Goal: Task Accomplishment & Management: Complete application form

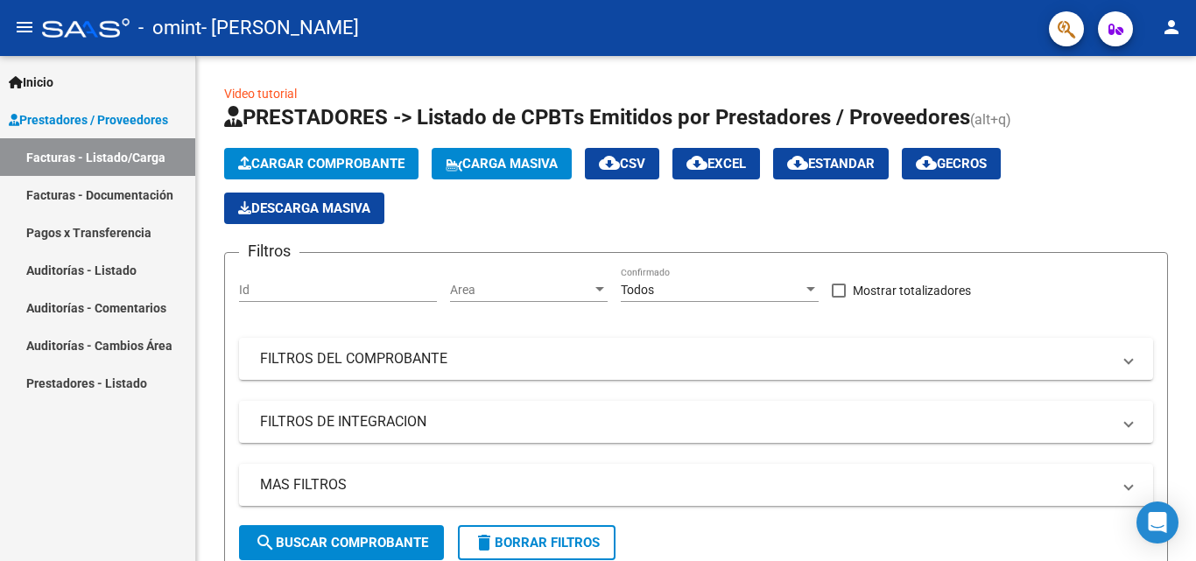
click at [127, 198] on link "Facturas - Documentación" at bounding box center [97, 195] width 195 height 38
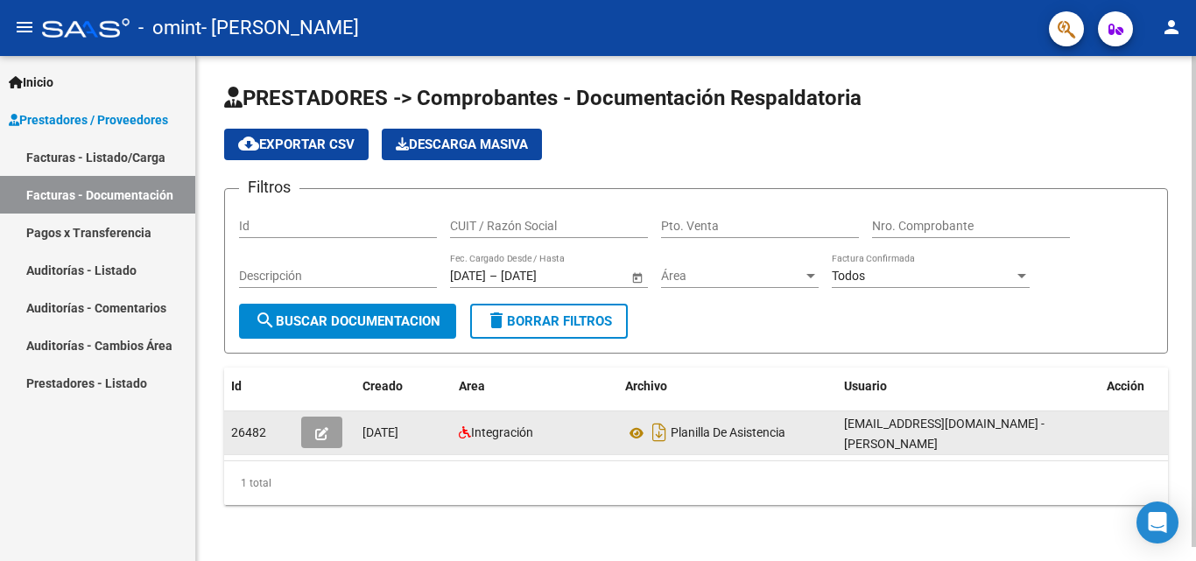
click at [338, 441] on button "button" at bounding box center [321, 433] width 41 height 32
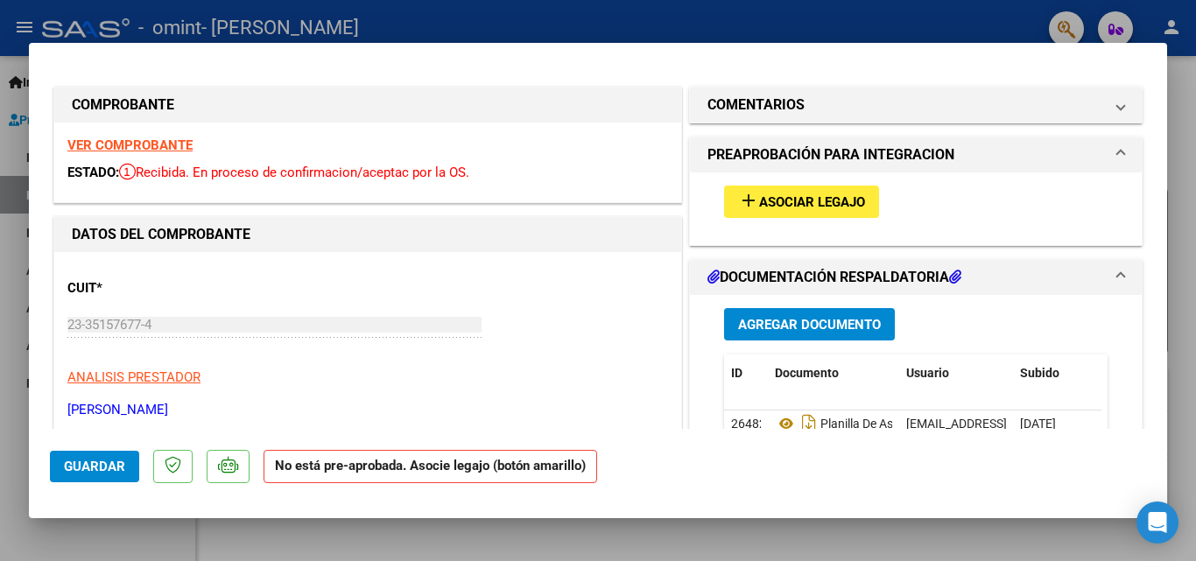
click at [836, 204] on span "Asociar Legajo" at bounding box center [812, 202] width 106 height 16
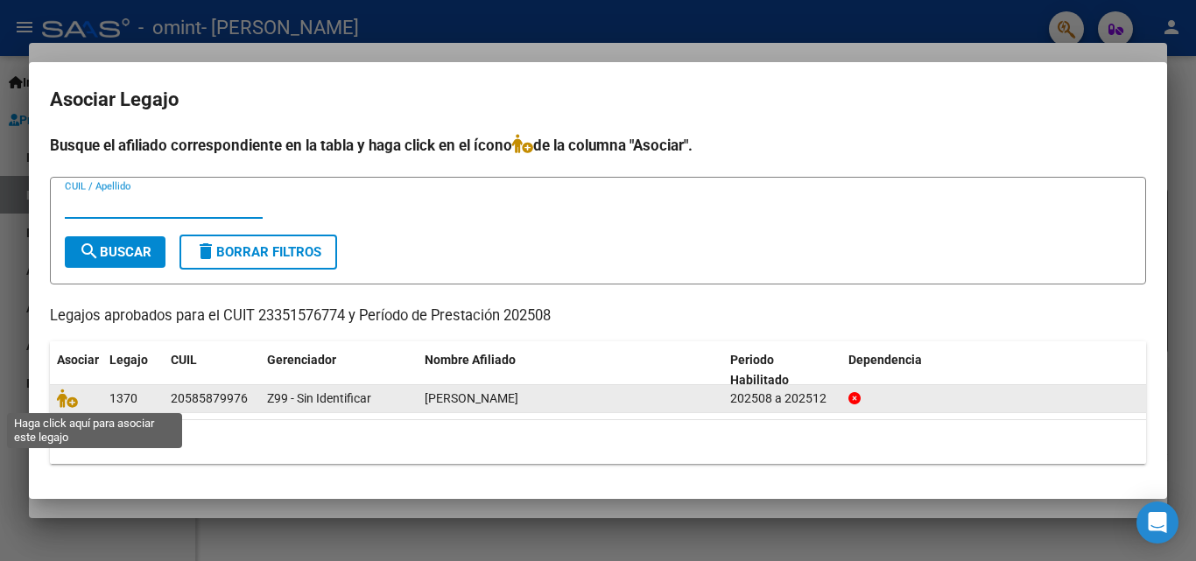
click at [78, 400] on span at bounding box center [70, 399] width 26 height 14
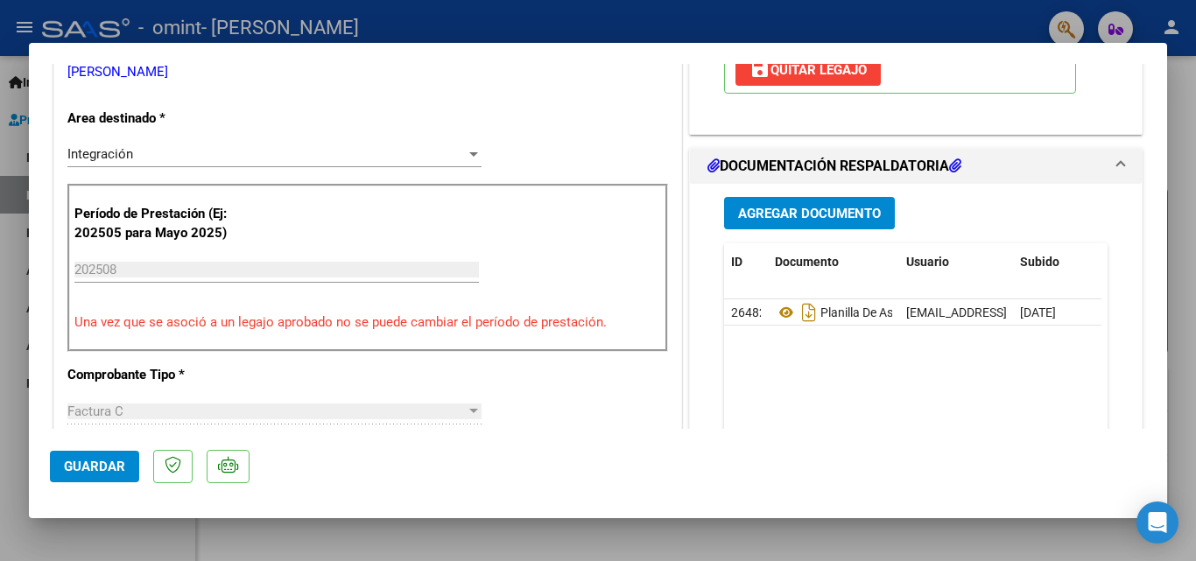
scroll to position [350, 0]
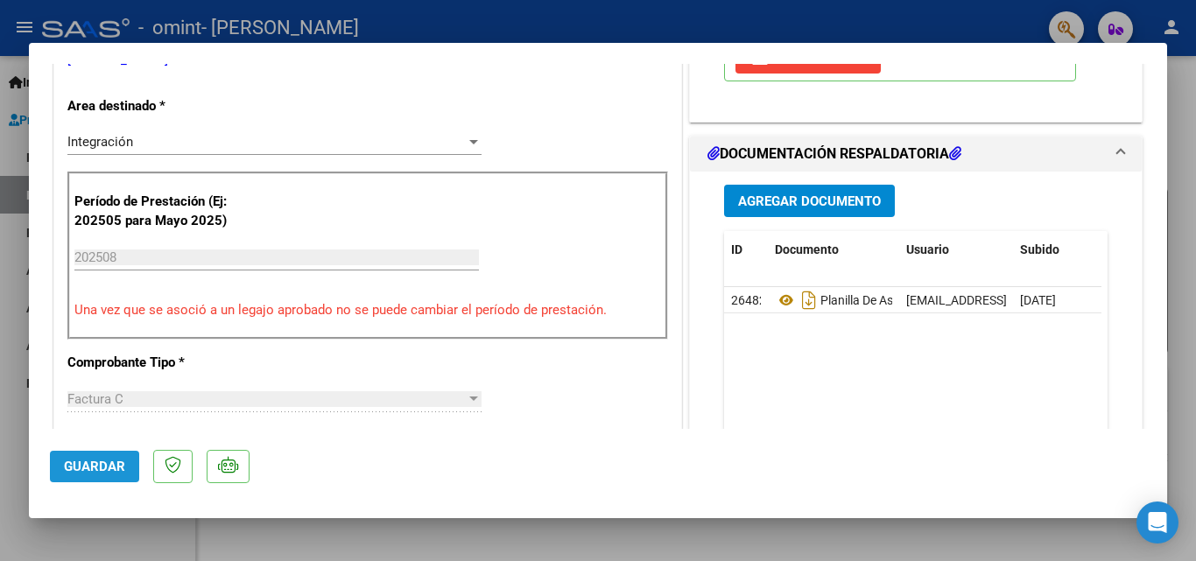
click at [84, 467] on span "Guardar" at bounding box center [94, 467] width 61 height 16
click at [182, 253] on input "202508" at bounding box center [276, 258] width 405 height 16
click at [93, 471] on span "Guardar" at bounding box center [94, 467] width 61 height 16
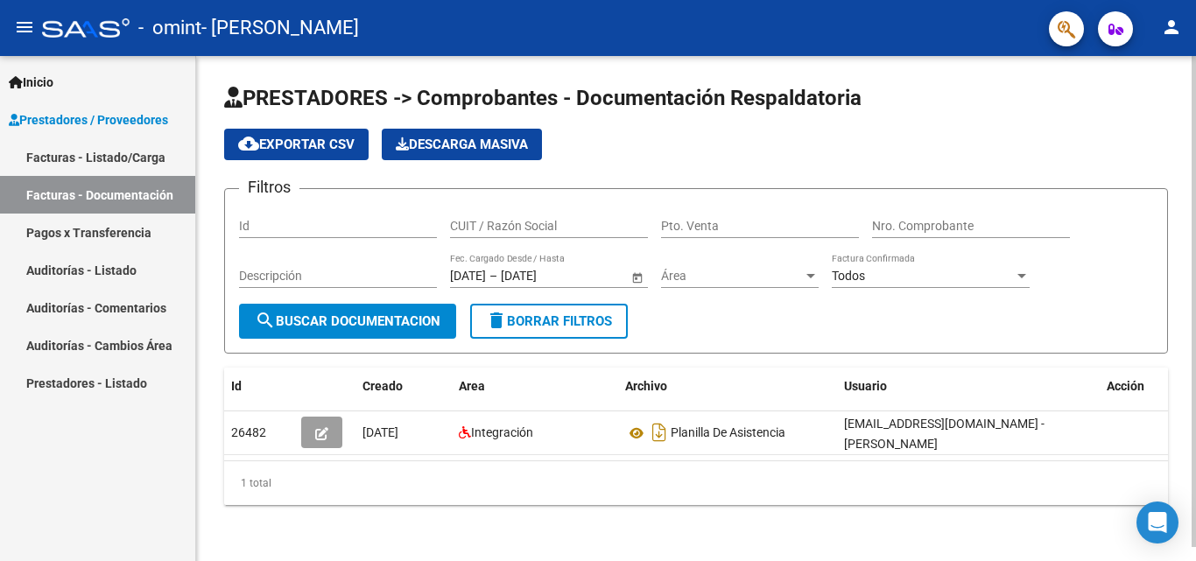
scroll to position [0, 19]
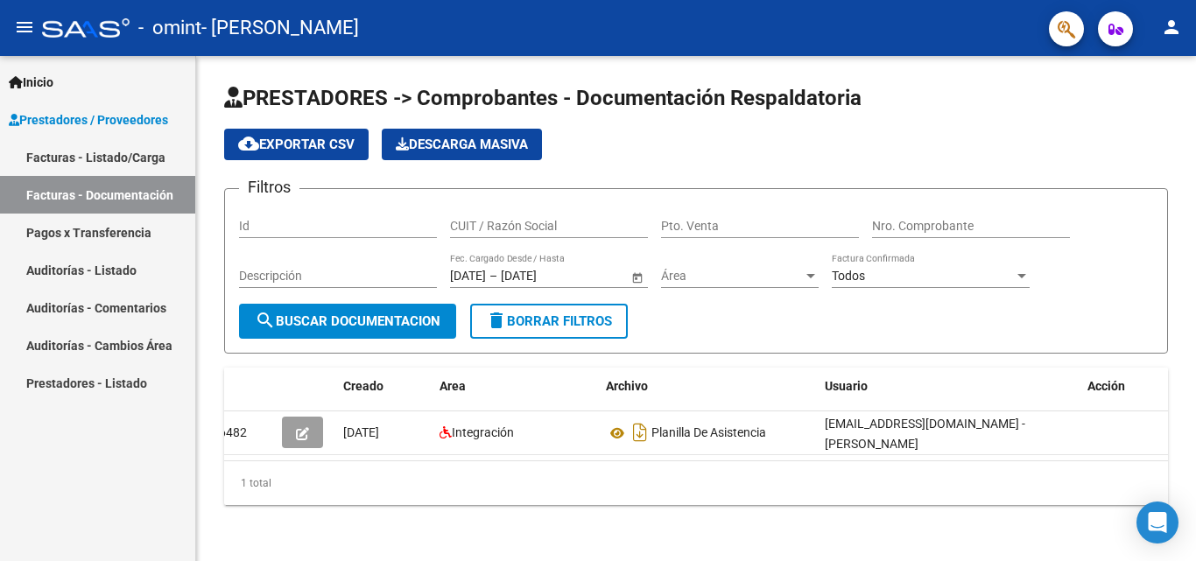
click at [95, 198] on link "Facturas - Documentación" at bounding box center [97, 195] width 195 height 38
click at [96, 159] on link "Facturas - Listado/Carga" at bounding box center [97, 157] width 195 height 38
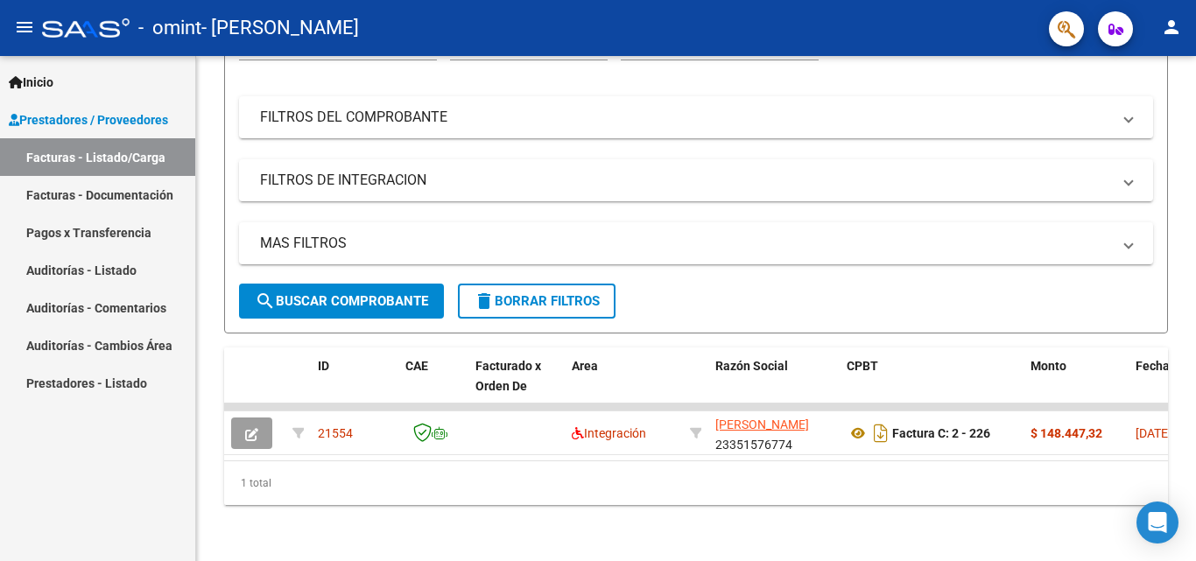
click at [1176, 25] on mat-icon "person" at bounding box center [1171, 27] width 21 height 21
click at [1123, 119] on button "exit_to_app Salir" at bounding box center [1136, 116] width 107 height 42
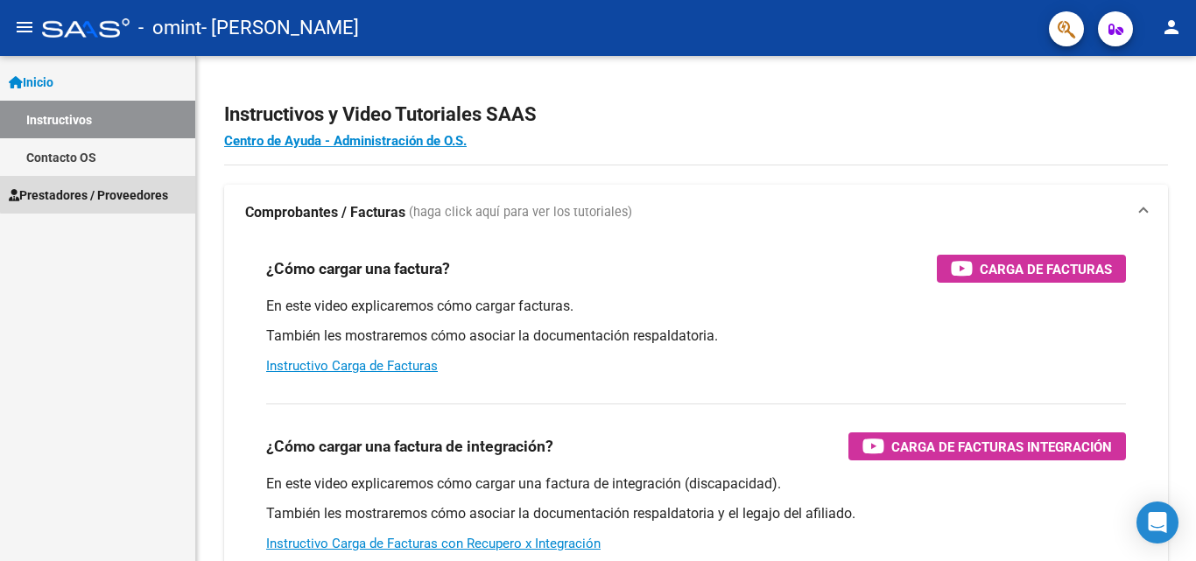
click at [105, 189] on span "Prestadores / Proveedores" at bounding box center [88, 195] width 159 height 19
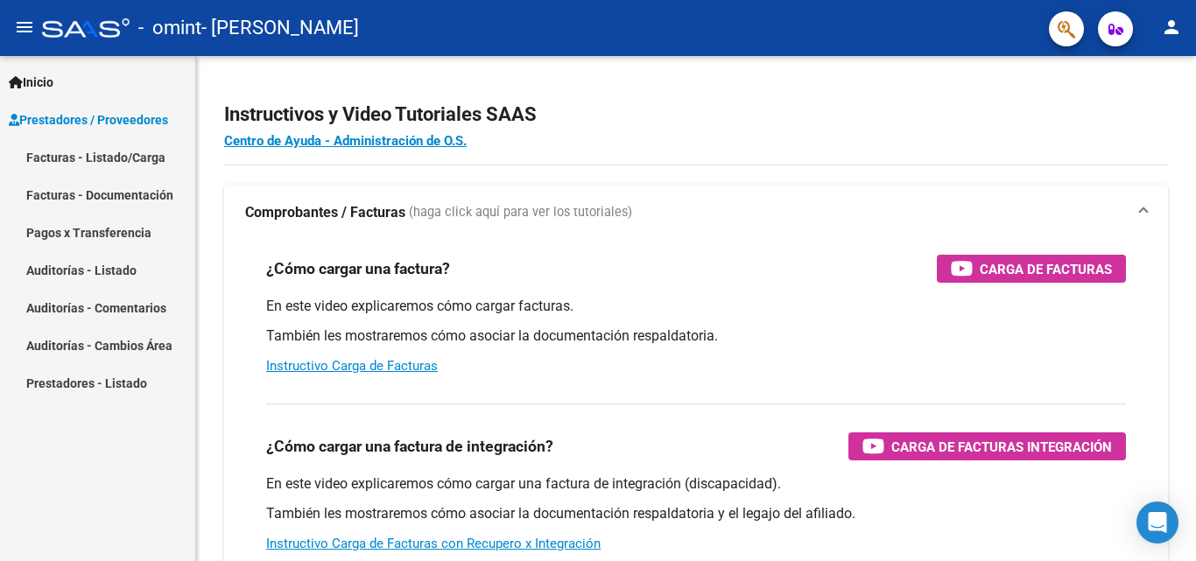
click at [100, 154] on link "Facturas - Listado/Carga" at bounding box center [97, 157] width 195 height 38
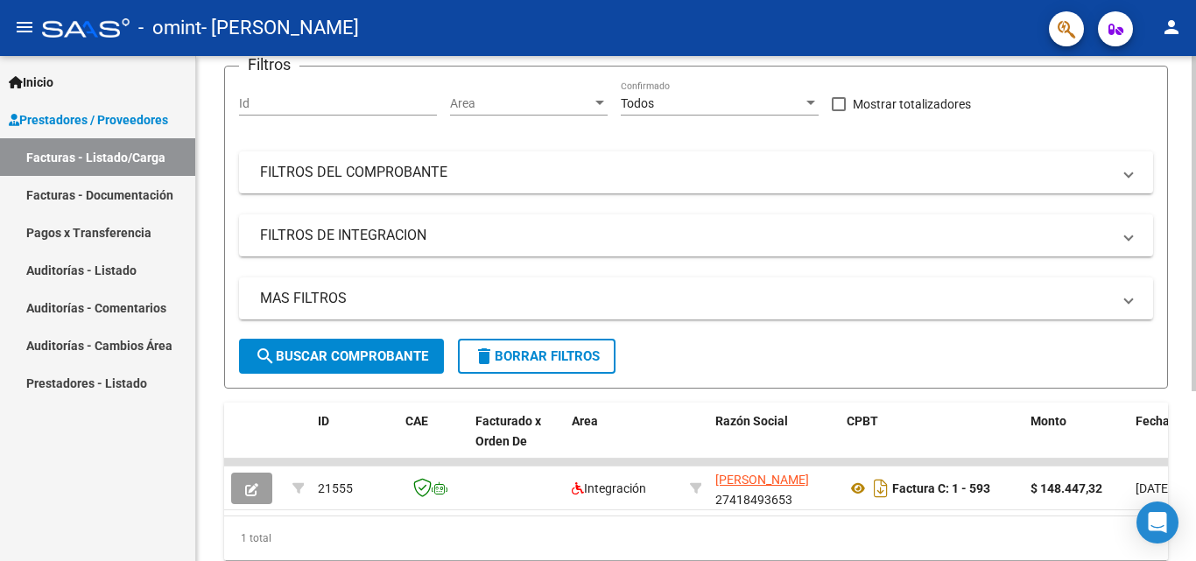
scroll to position [256, 0]
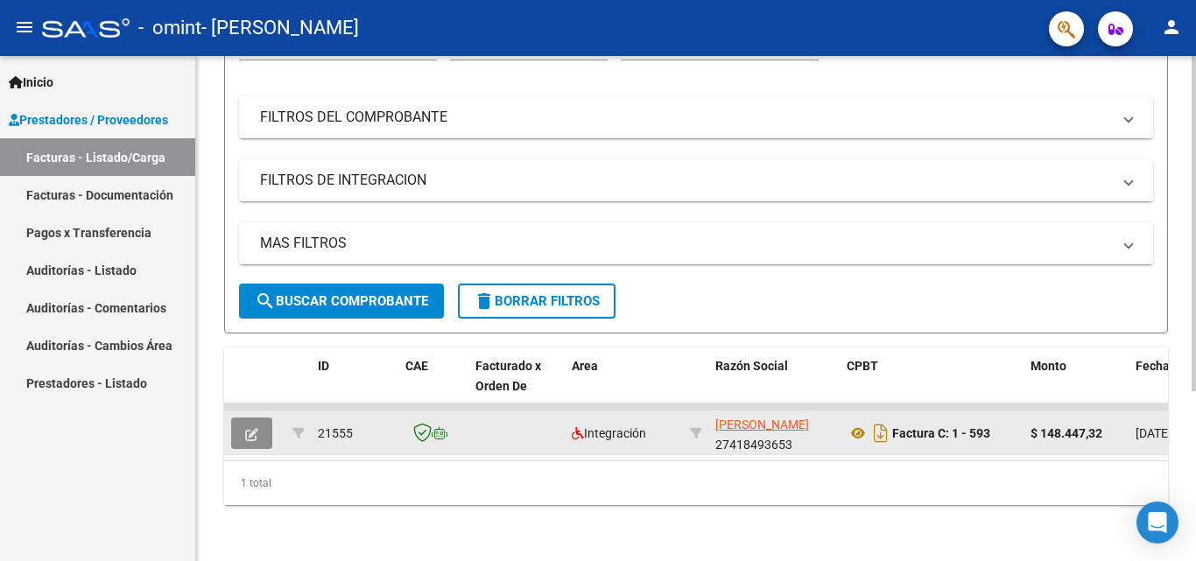
click at [256, 428] on icon "button" at bounding box center [251, 434] width 13 height 13
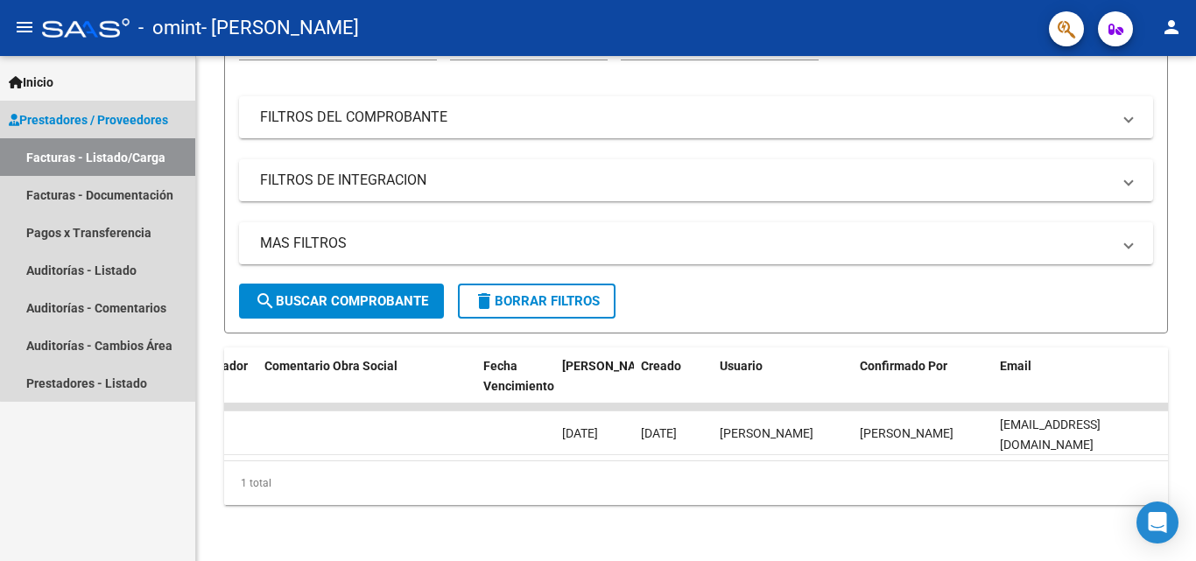
click at [135, 113] on span "Prestadores / Proveedores" at bounding box center [88, 119] width 159 height 19
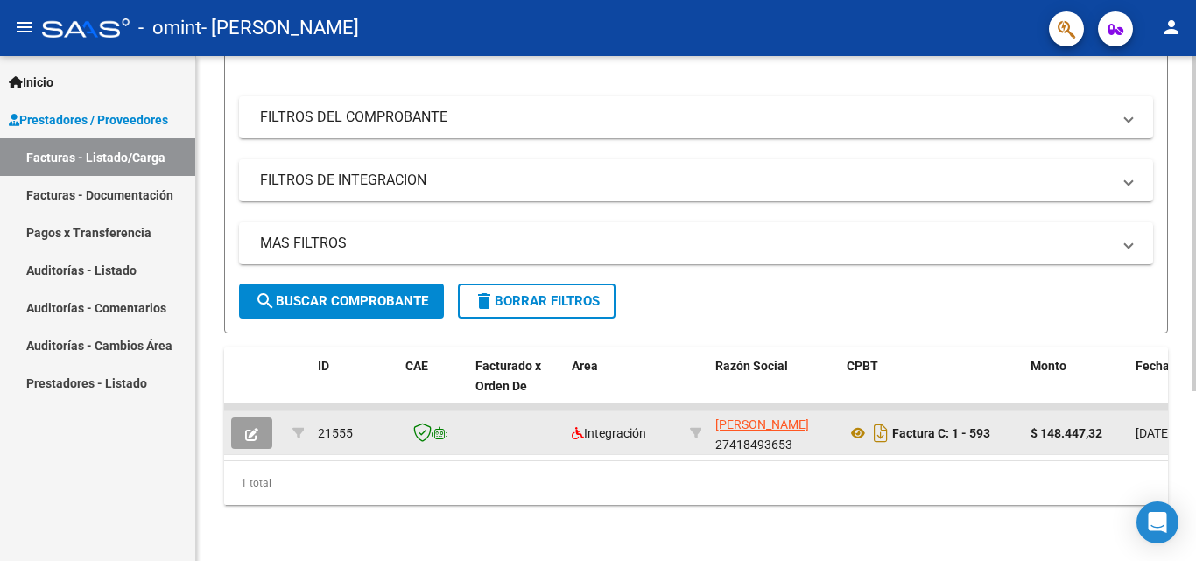
click at [263, 418] on button "button" at bounding box center [251, 434] width 41 height 32
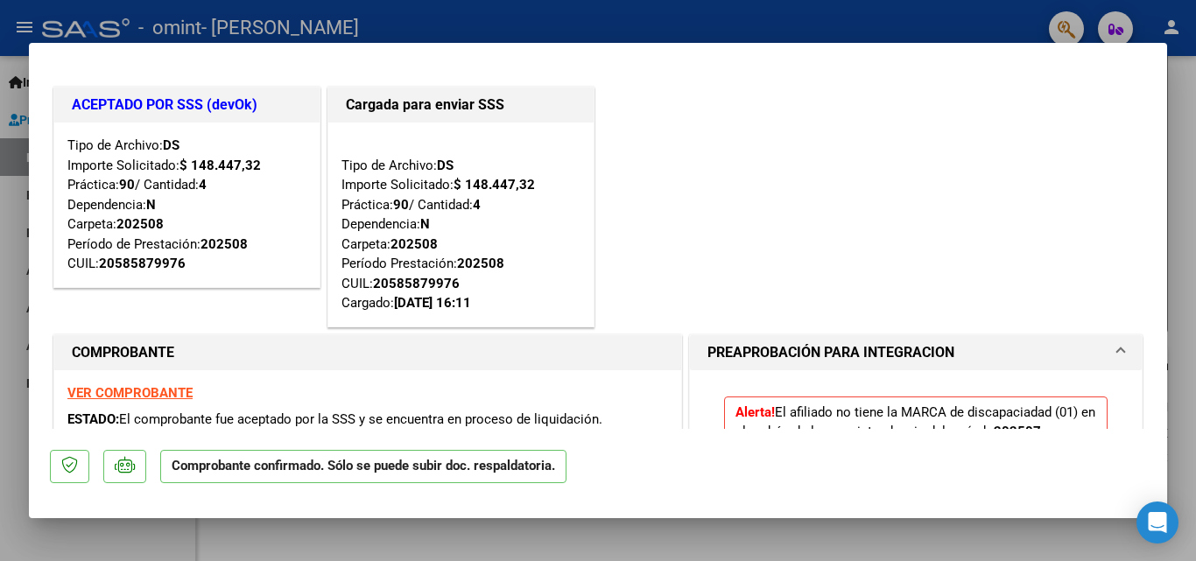
click at [2, 202] on div at bounding box center [598, 280] width 1196 height 561
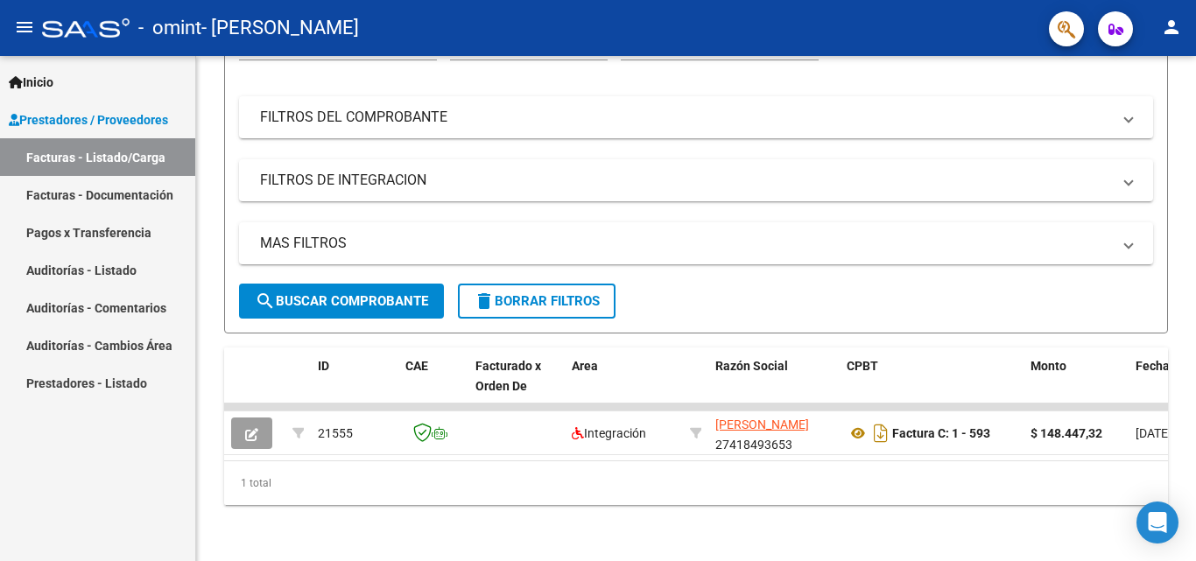
scroll to position [256, 0]
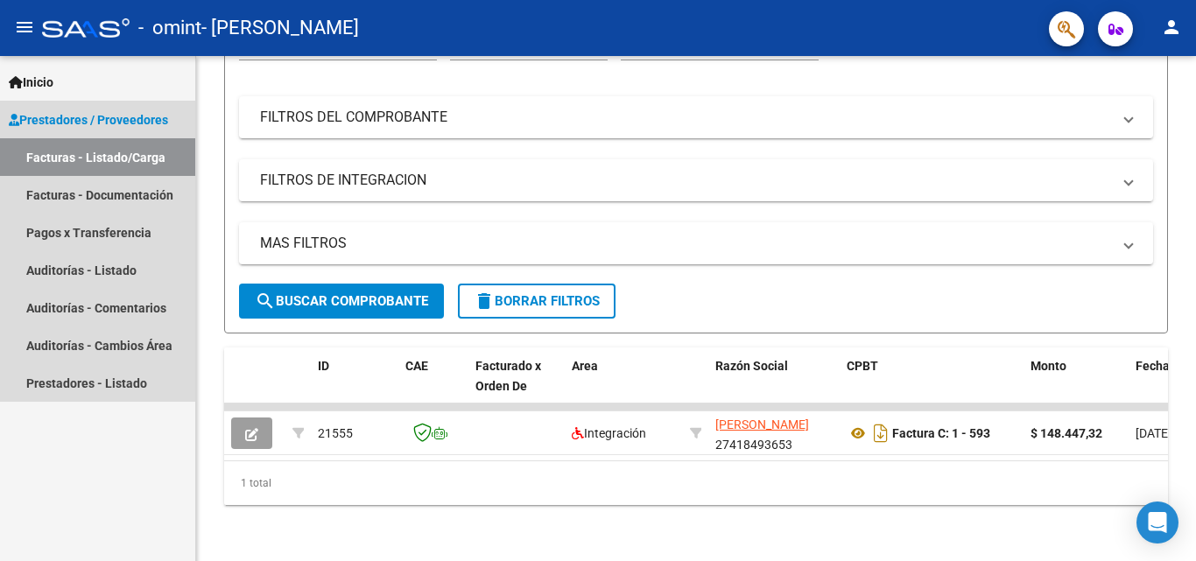
click at [132, 111] on span "Prestadores / Proveedores" at bounding box center [88, 119] width 159 height 19
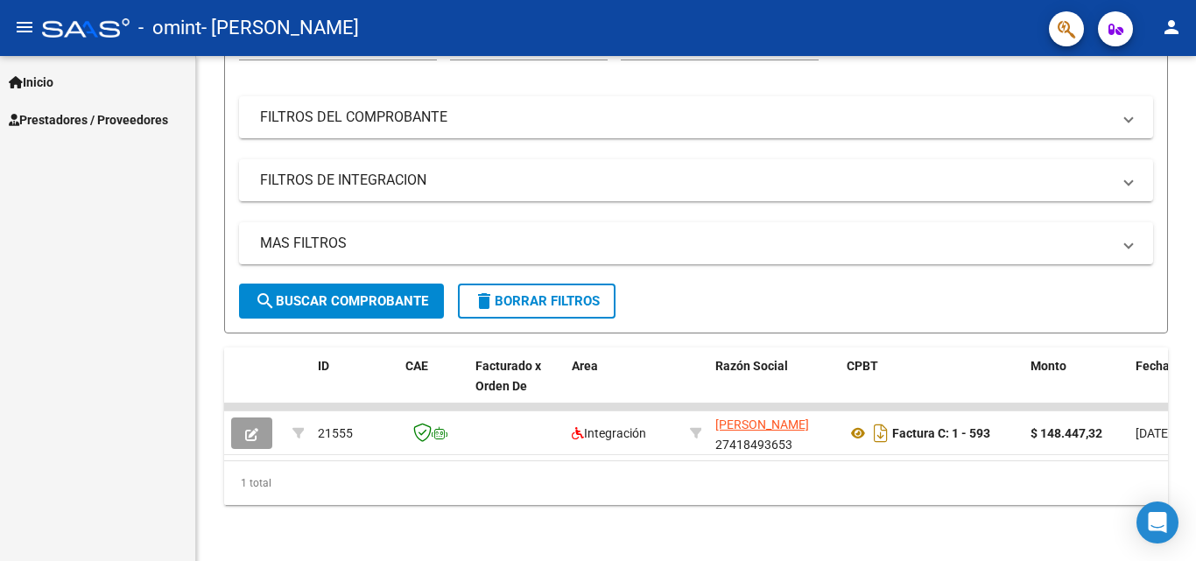
click at [1173, 31] on mat-icon "person" at bounding box center [1171, 27] width 21 height 21
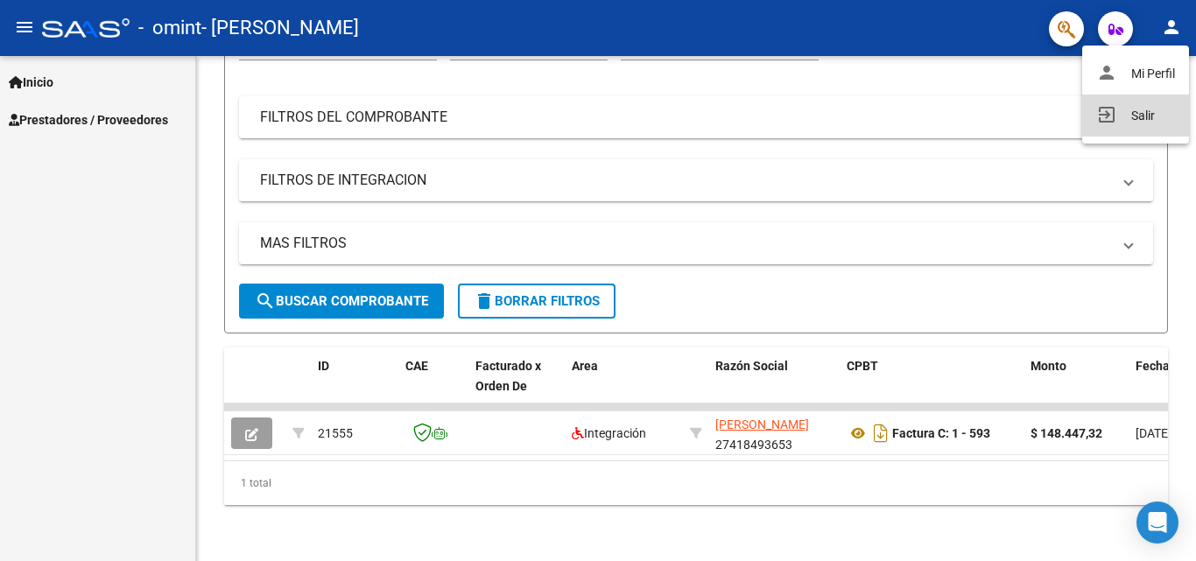
click at [1127, 101] on button "exit_to_app Salir" at bounding box center [1136, 116] width 107 height 42
